Goal: Complete application form

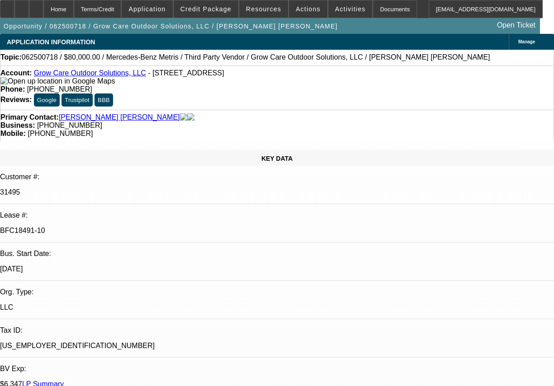
select select "0"
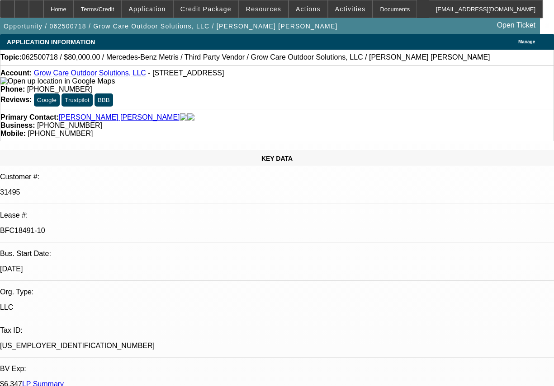
select select "0"
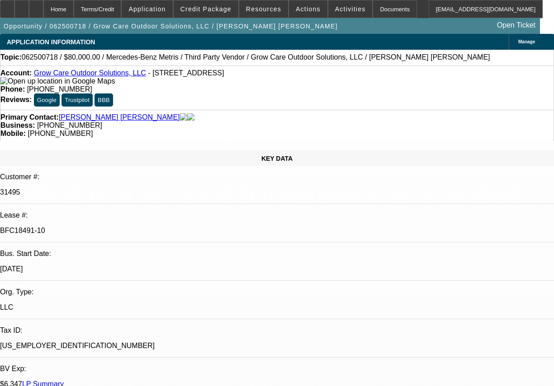
select select "0"
select select "1"
select select "6"
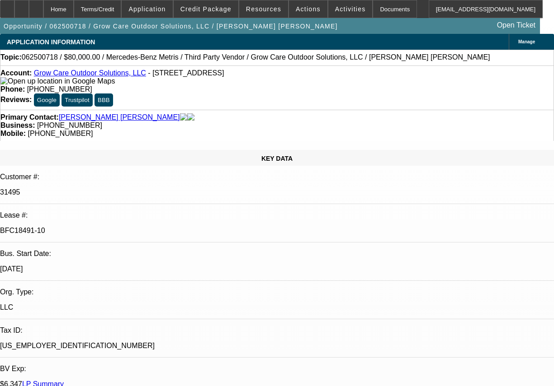
select select "1"
select select "6"
select select "1"
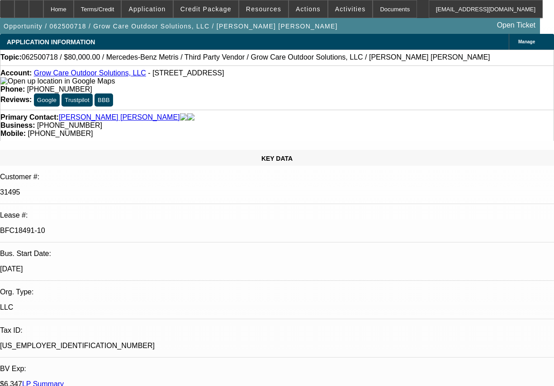
select select "6"
select select "1"
select select "6"
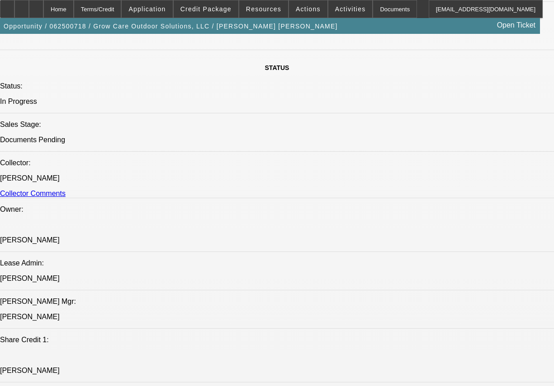
scroll to position [1085, 0]
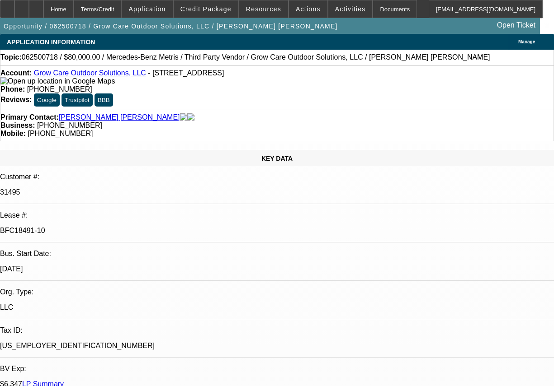
select select "0"
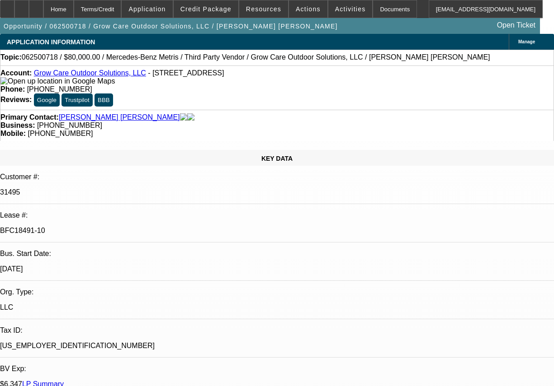
select select "0"
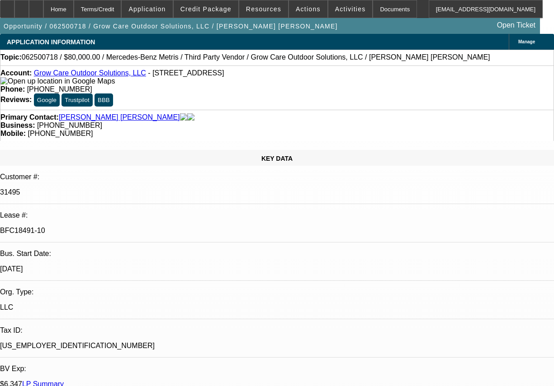
select select "0"
select select "1"
select select "6"
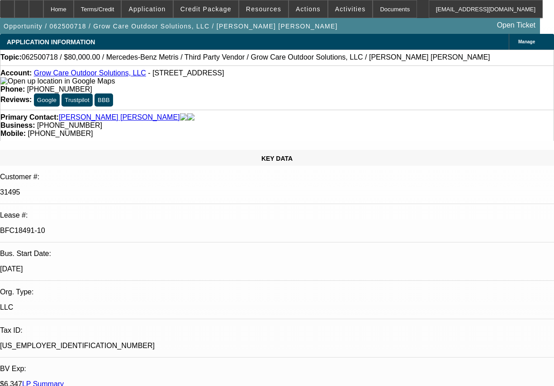
select select "1"
select select "6"
select select "1"
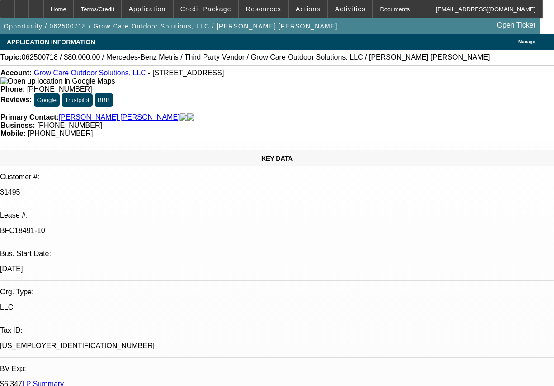
select select "6"
select select "1"
select select "6"
